Goal: Task Accomplishment & Management: Use online tool/utility

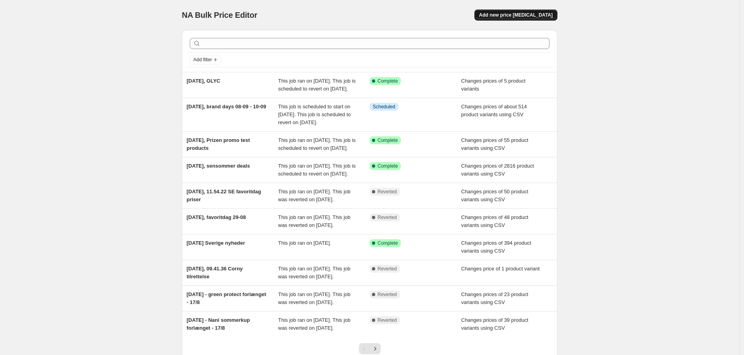
click at [533, 17] on span "Add new price [MEDICAL_DATA]" at bounding box center [516, 15] width 74 height 6
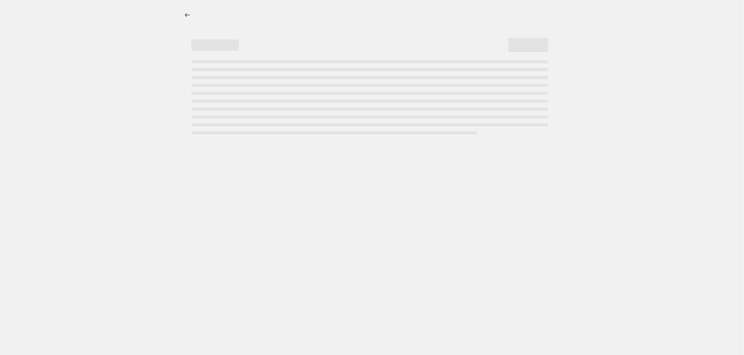
select select "percentage"
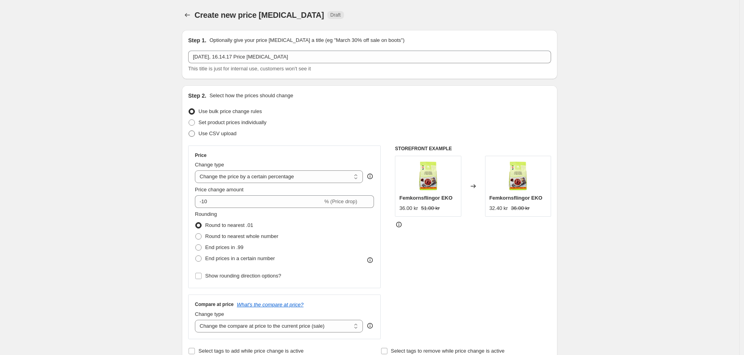
click at [215, 134] on span "Use CSV upload" at bounding box center [217, 133] width 38 height 6
click at [189, 131] on input "Use CSV upload" at bounding box center [189, 130] width 0 height 0
radio input "true"
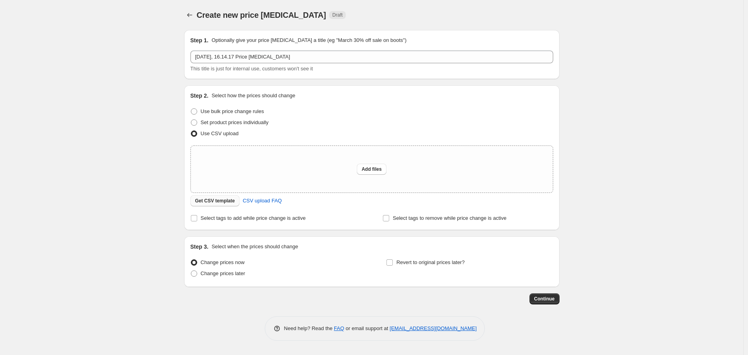
click at [216, 197] on button "Get CSV template" at bounding box center [215, 200] width 49 height 11
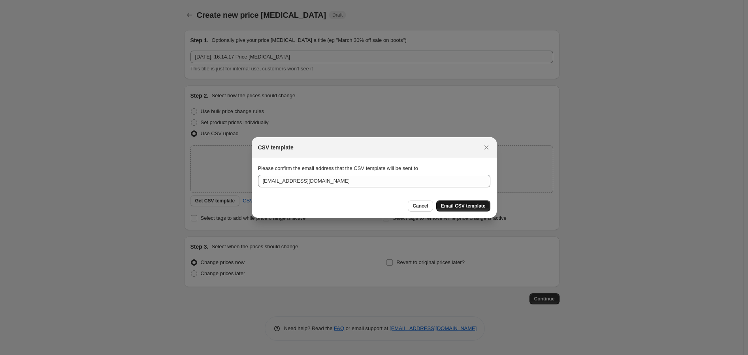
click at [474, 202] on button "Email CSV template" at bounding box center [464, 205] width 54 height 11
